Goal: Find specific page/section: Find specific page/section

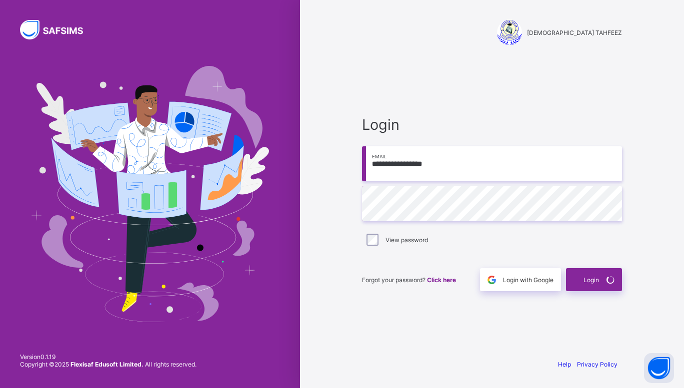
click at [589, 279] on div "Login" at bounding box center [594, 279] width 56 height 23
drag, startPoint x: 0, startPoint y: 0, endPoint x: 589, endPoint y: 279, distance: 651.8
click at [589, 279] on div "Login" at bounding box center [594, 279] width 56 height 23
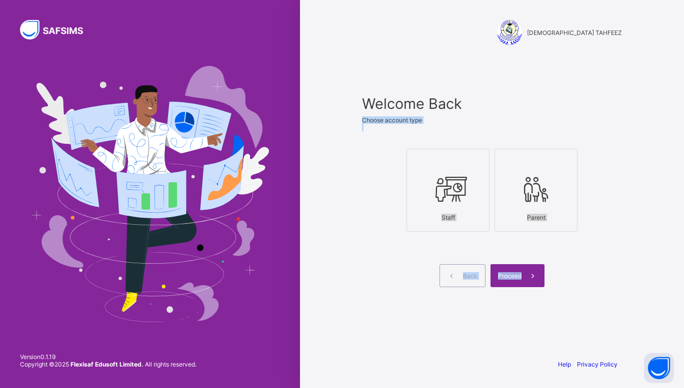
click at [452, 186] on icon at bounding box center [447, 189] width 35 height 30
click at [518, 274] on span "Proceed" at bounding box center [509, 275] width 23 height 7
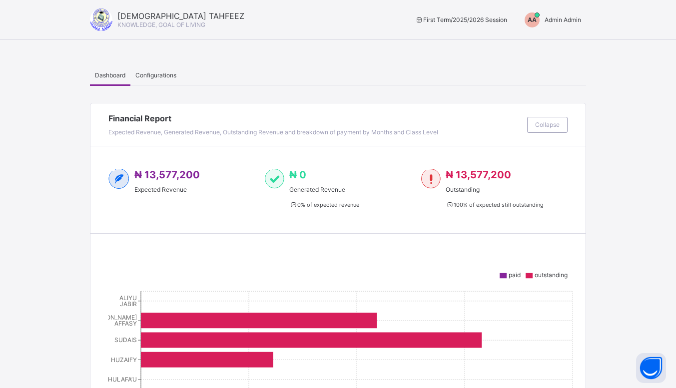
click at [563, 16] on span "Admin Admin" at bounding box center [563, 19] width 36 height 7
click at [550, 39] on span "Switch to Admin View" at bounding box center [544, 42] width 76 height 11
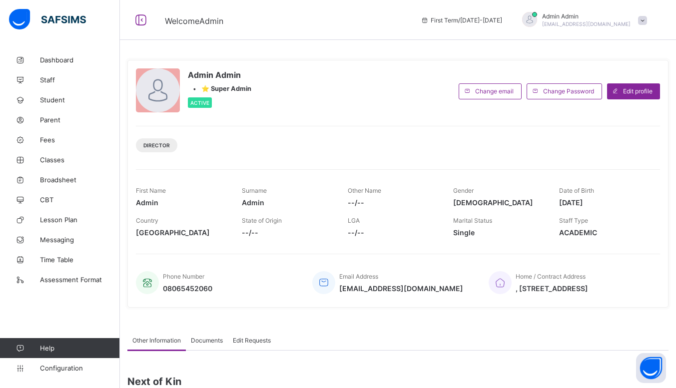
click at [78, 138] on span "Fees" at bounding box center [80, 140] width 80 height 8
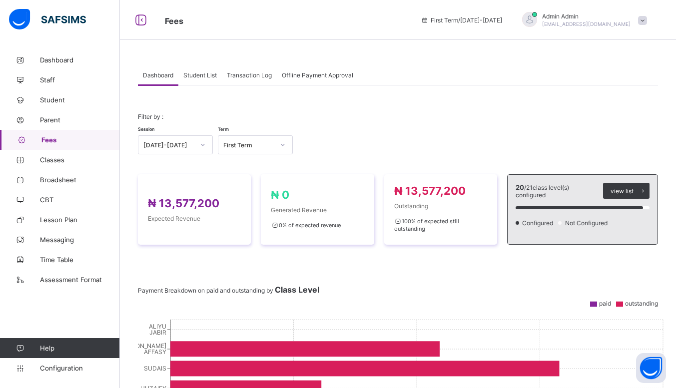
click at [211, 74] on span "Student List" at bounding box center [199, 74] width 33 height 7
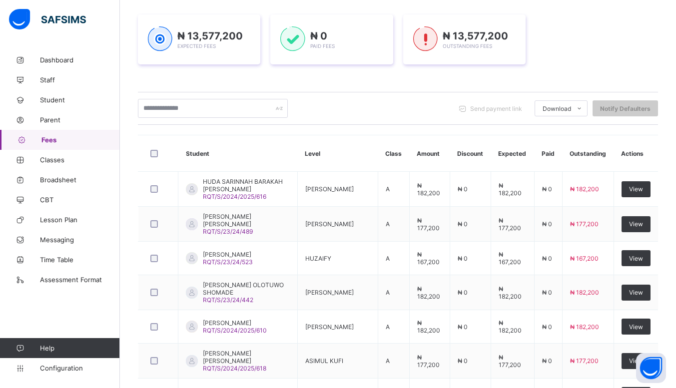
scroll to position [140, 0]
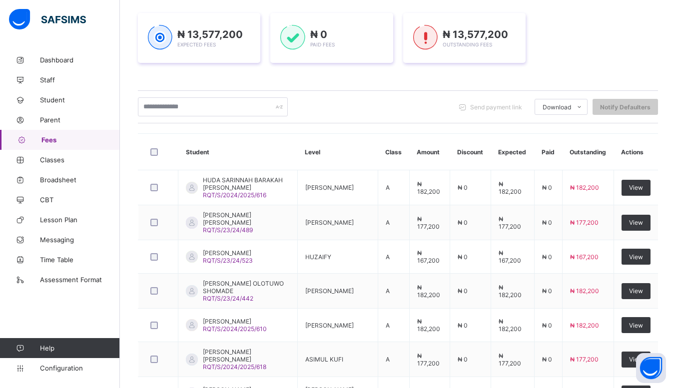
click at [638, 191] on div "View" at bounding box center [636, 188] width 29 height 16
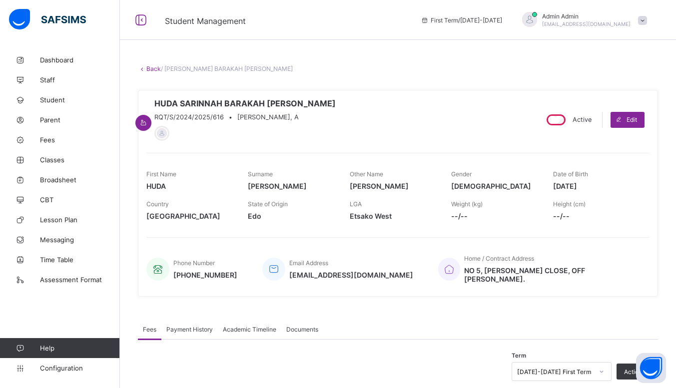
click at [138, 19] on icon at bounding box center [140, 20] width 17 height 14
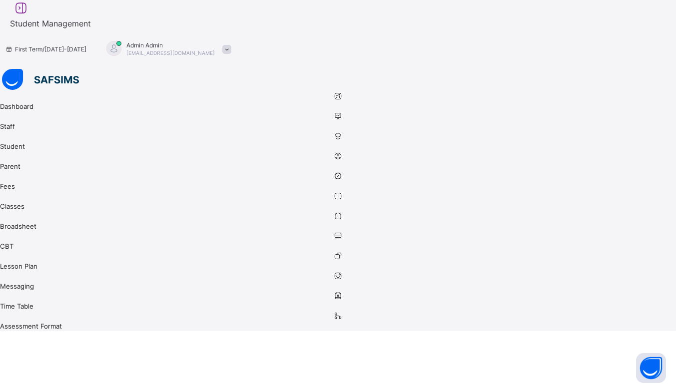
click at [37, 16] on div at bounding box center [21, 8] width 32 height 16
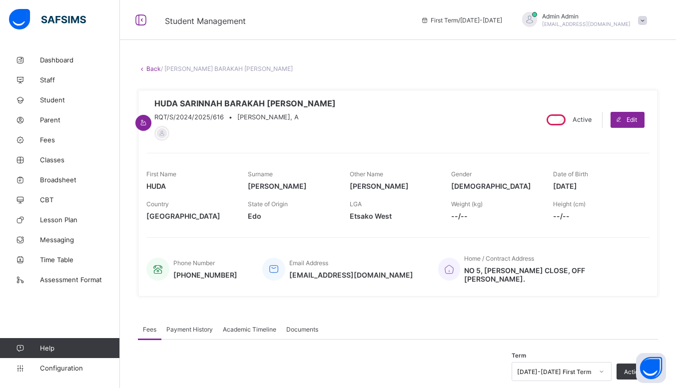
click at [65, 138] on span "Fees" at bounding box center [80, 140] width 80 height 8
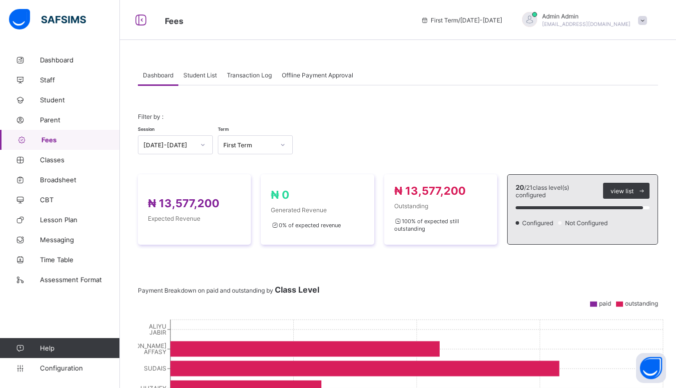
click at [202, 76] on span "Student List" at bounding box center [199, 74] width 33 height 7
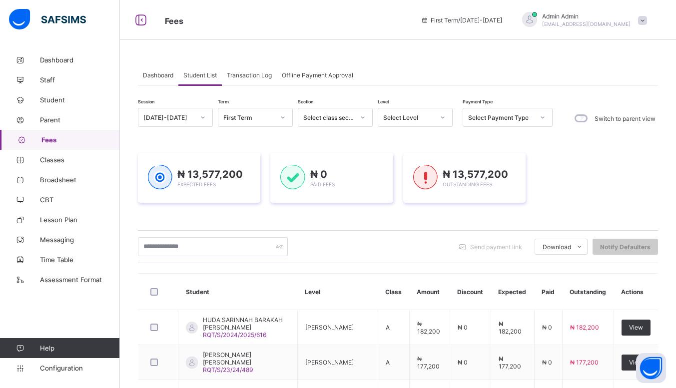
click at [647, 320] on div "View" at bounding box center [636, 328] width 29 height 16
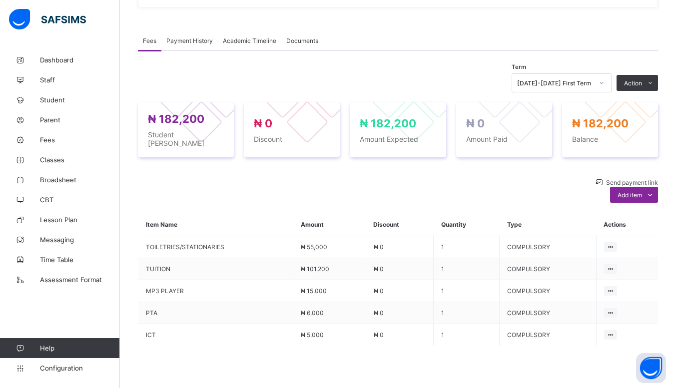
scroll to position [290, 0]
